Goal: Communication & Community: Answer question/provide support

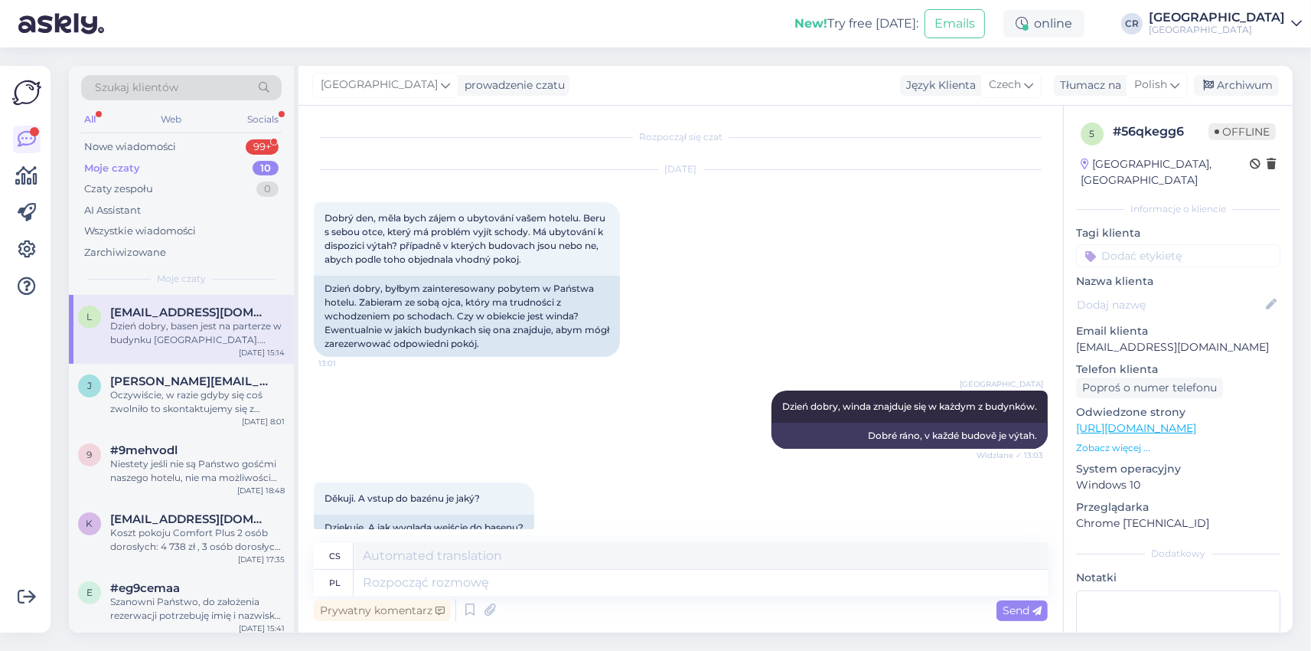
scroll to position [175, 0]
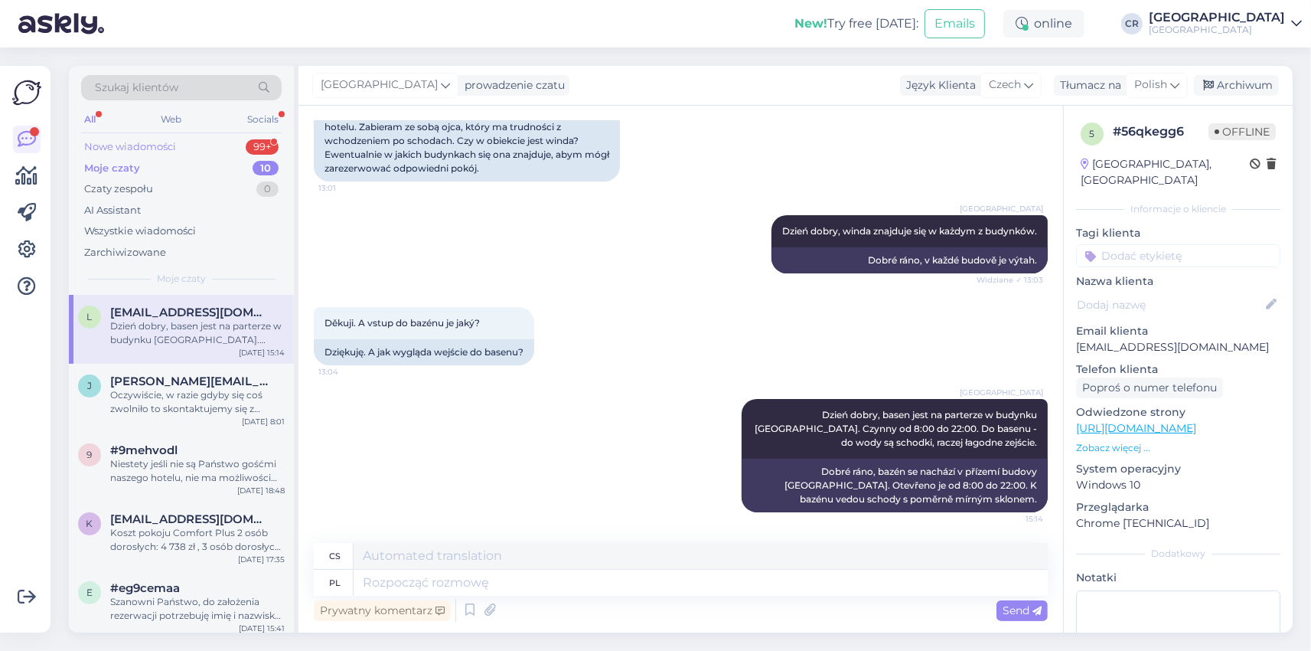
click at [214, 154] on div "Nowe wiadomości 99+" at bounding box center [181, 146] width 201 height 21
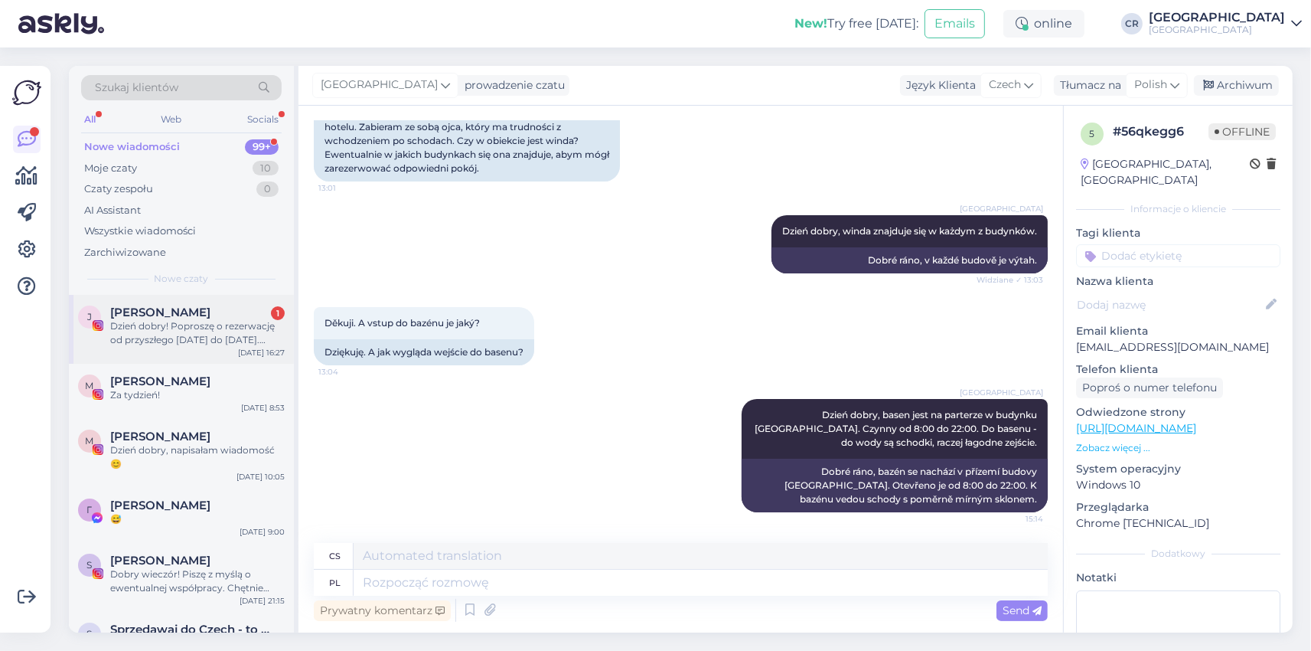
click at [197, 308] on span "[PERSON_NAME]" at bounding box center [160, 312] width 100 height 14
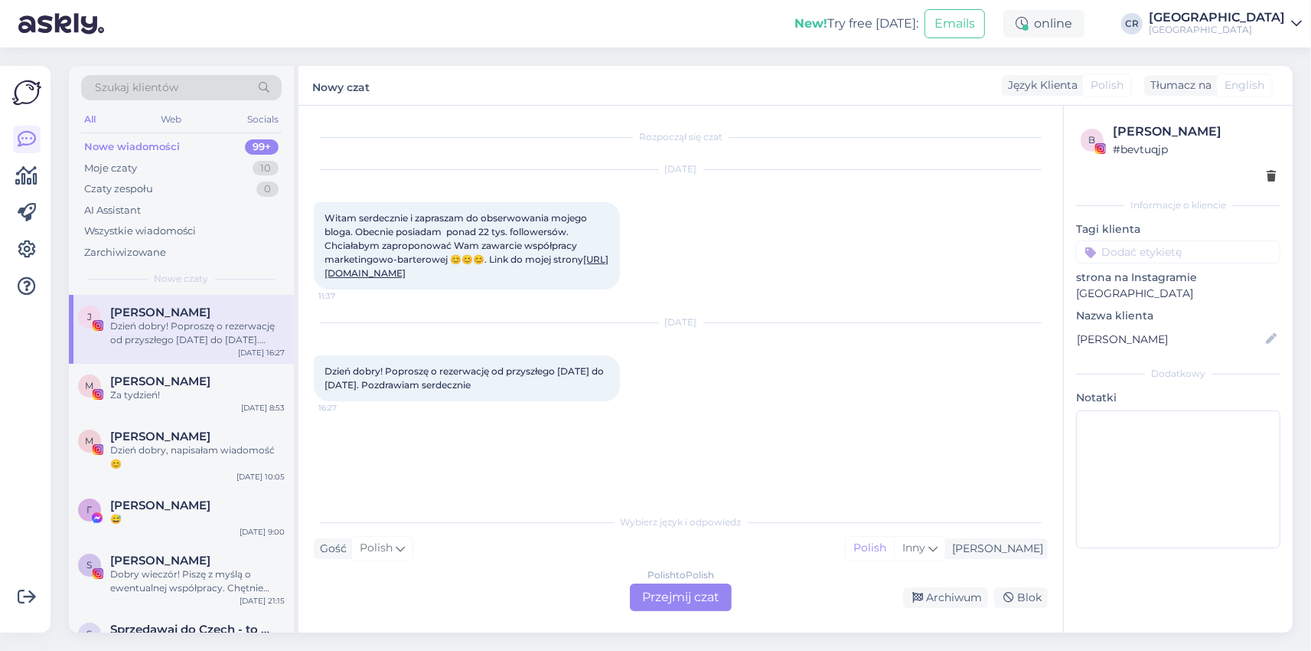
click at [667, 605] on div "Polish to Polish Przejmij czat" at bounding box center [681, 597] width 102 height 28
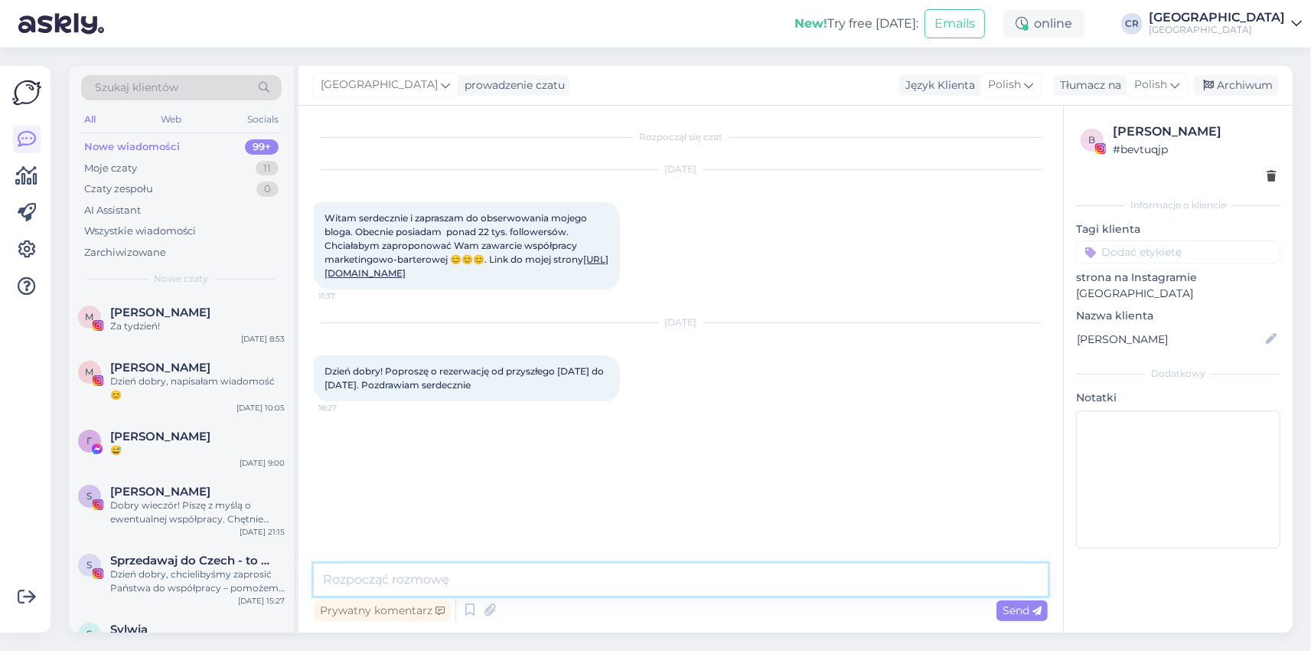
click at [482, 587] on textarea at bounding box center [681, 579] width 734 height 32
type textarea "d"
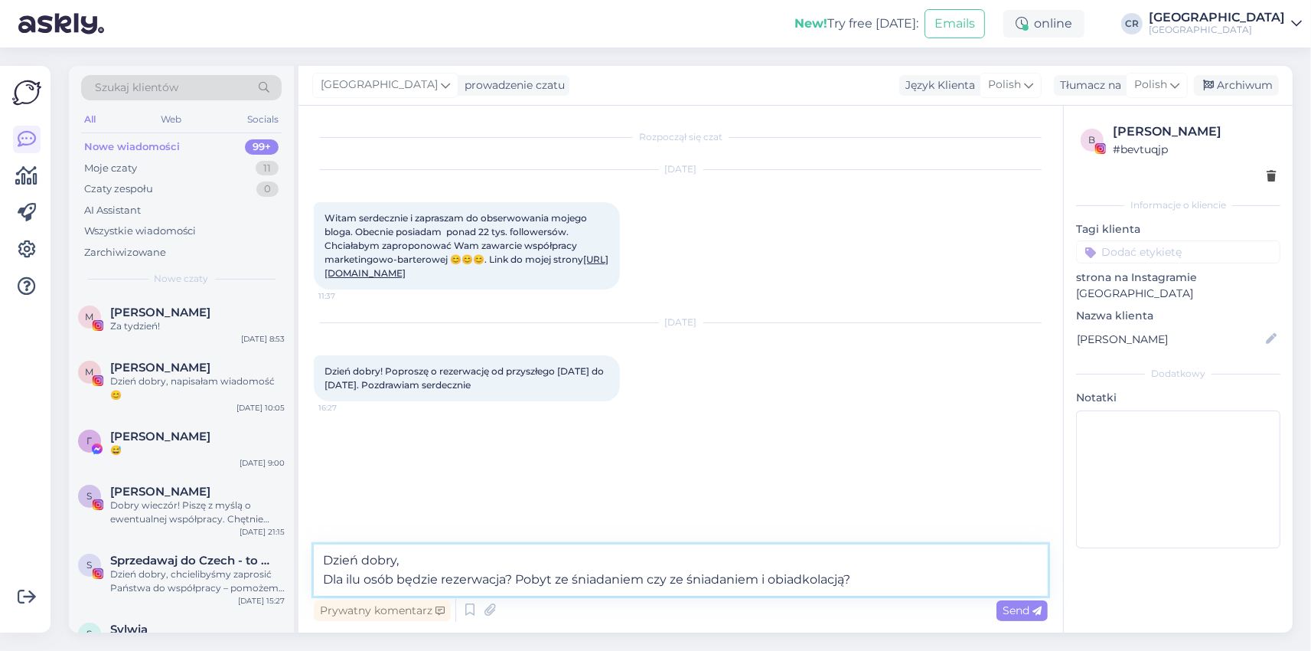
click at [804, 578] on textarea "Dzień dobry, Dla ilu osób będzie rezerwacja? Pobyt ze śniadaniem czy ze śniadan…" at bounding box center [681, 569] width 734 height 51
drag, startPoint x: 906, startPoint y: 589, endPoint x: 291, endPoint y: 604, distance: 615.5
click at [314, 595] on textarea "Dzień dobry, Dla ilu osób będzie rezerwacja? Pobyt ze śniadaniem czy ze śniadan…" at bounding box center [681, 569] width 734 height 51
click at [441, 576] on textarea "Dzień dobry, W terminie 10-12.102025 nie posiadamy wolnych pokoi." at bounding box center [681, 569] width 734 height 51
type textarea "Dzień dobry, W terminie 10-12.10.2025 nie posiadamy wolnych pokoi."
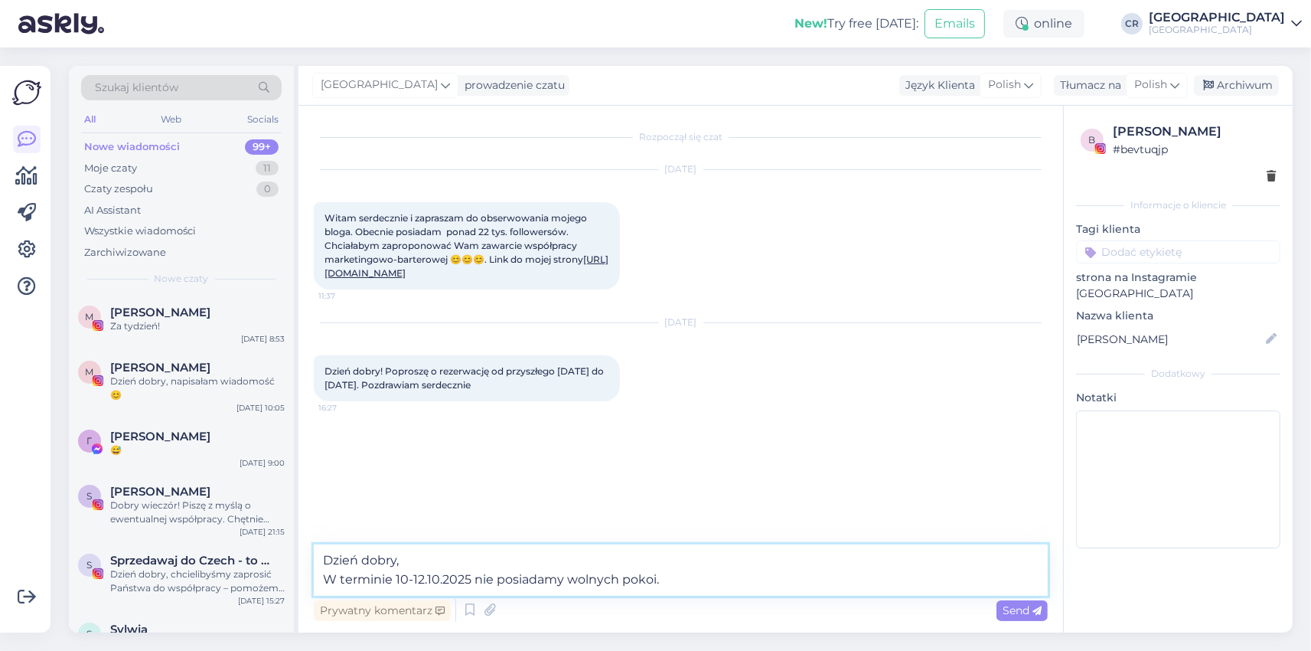
click at [748, 580] on textarea "Dzień dobry, W terminie 10-12.10.2025 nie posiadamy wolnych pokoi." at bounding box center [681, 569] width 734 height 51
click at [1019, 611] on span "Send" at bounding box center [1022, 610] width 39 height 14
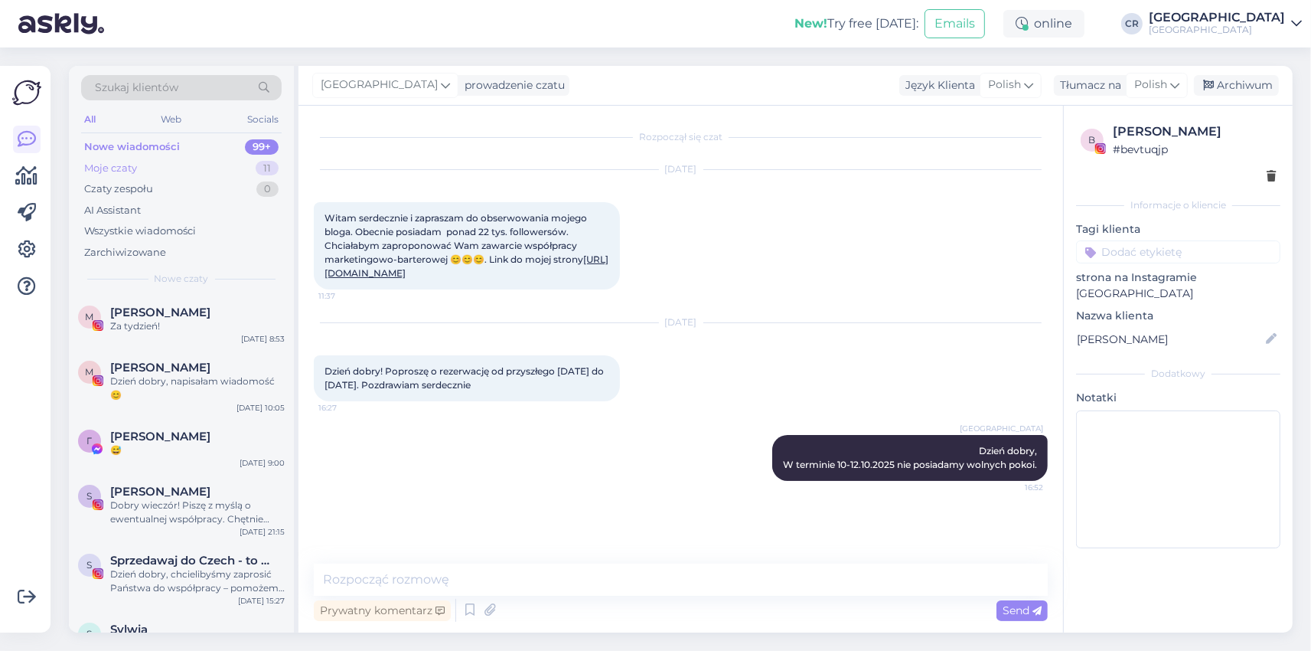
click at [113, 173] on div "Moje czaty" at bounding box center [110, 168] width 53 height 15
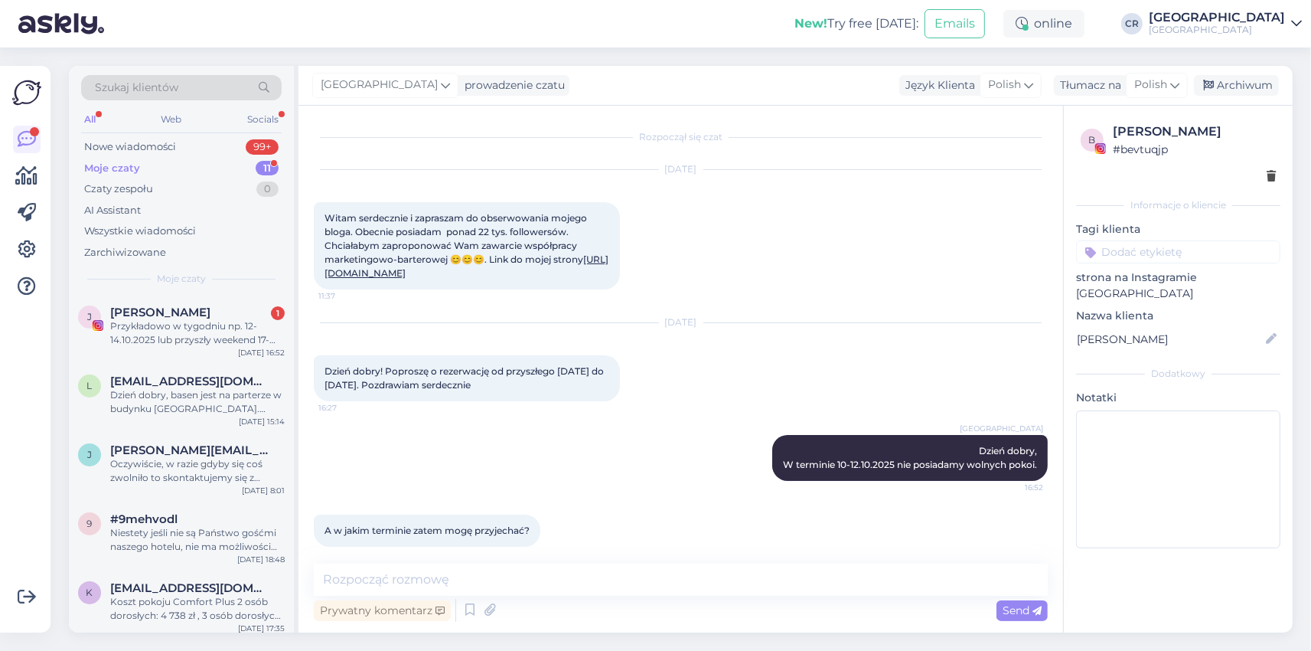
scroll to position [93, 0]
